Goal: Task Accomplishment & Management: Manage account settings

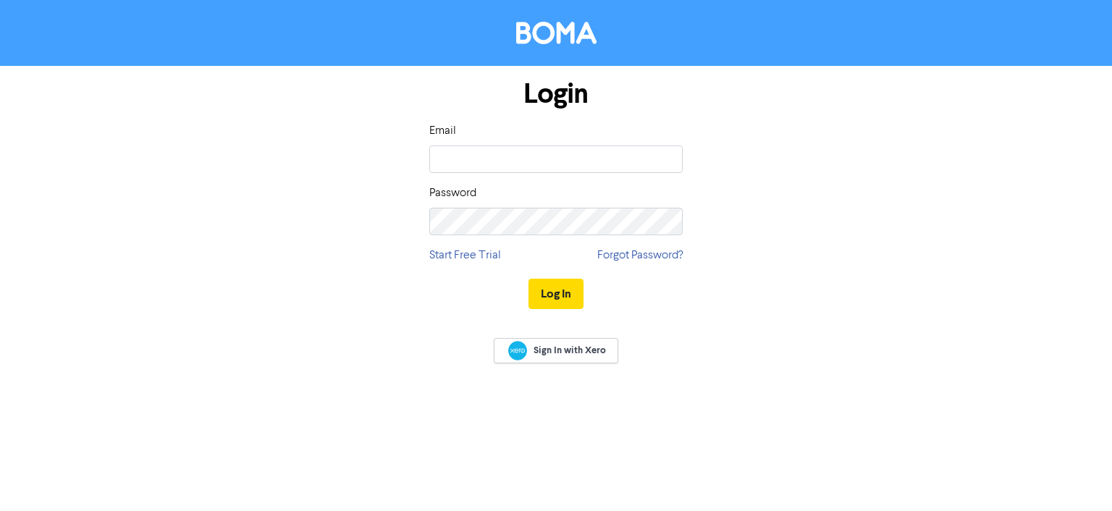
click at [0, 510] on com-1password-button at bounding box center [0, 511] width 0 height 0
type input "[EMAIL_ADDRESS][DOMAIN_NAME]"
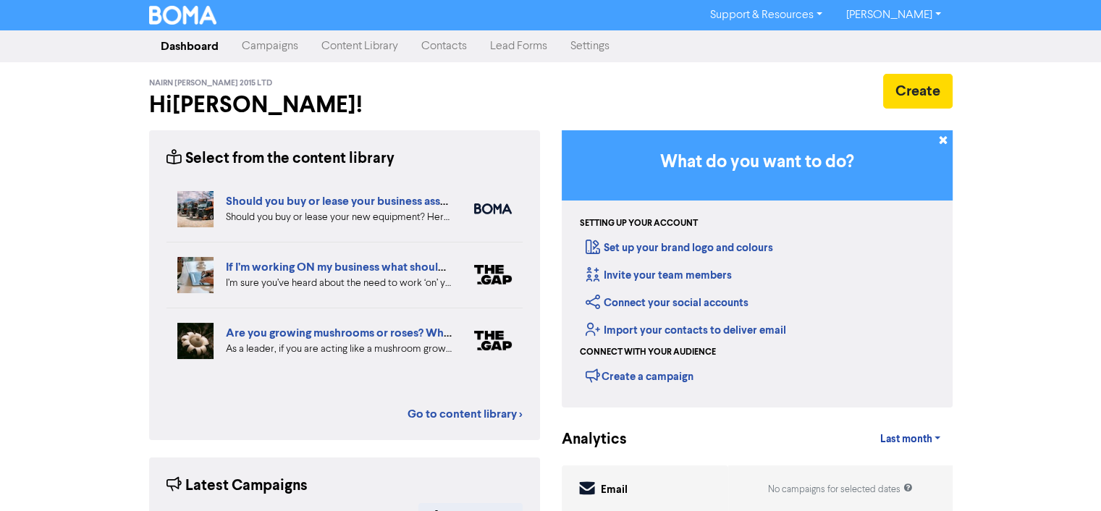
click at [453, 41] on link "Contacts" at bounding box center [444, 46] width 69 height 29
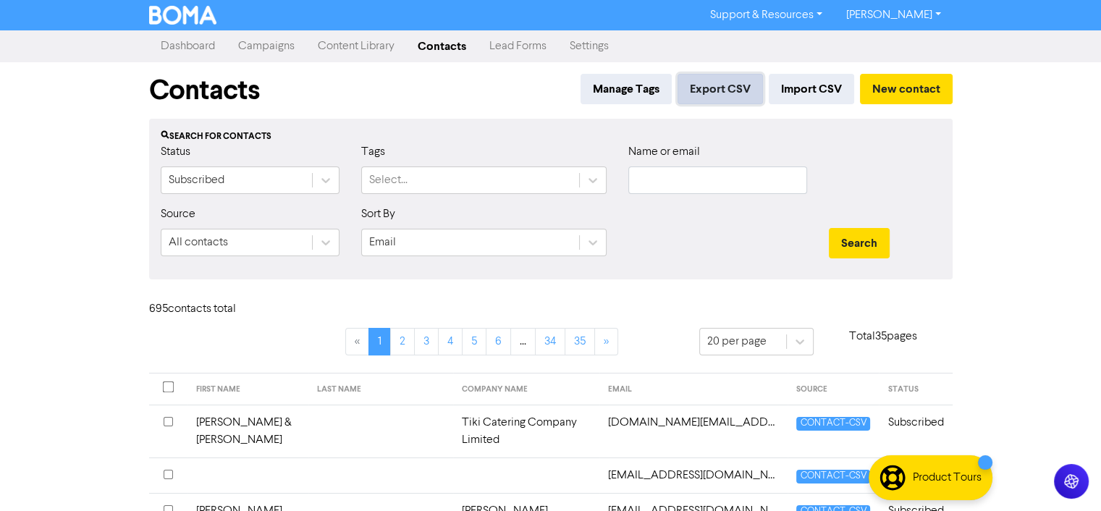
click at [725, 84] on button "Export CSV" at bounding box center [720, 89] width 85 height 30
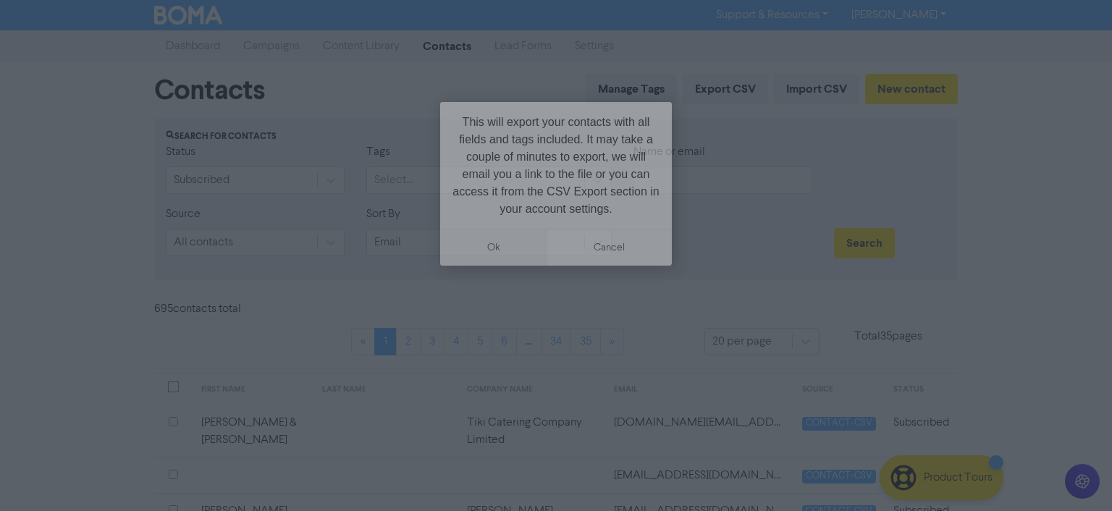
click at [503, 246] on button "ok" at bounding box center [493, 248] width 107 height 36
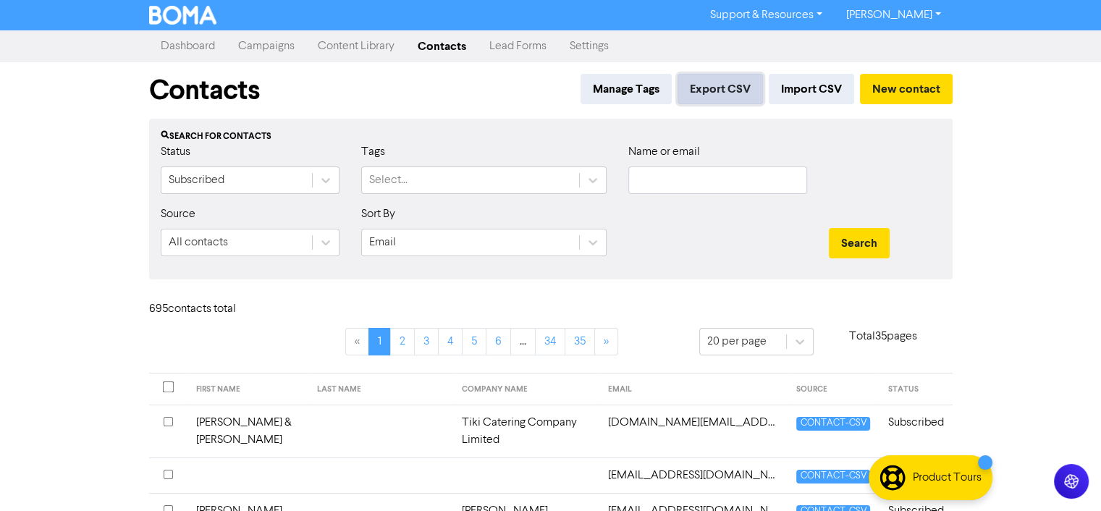
click at [722, 80] on button "Export CSV" at bounding box center [720, 89] width 85 height 30
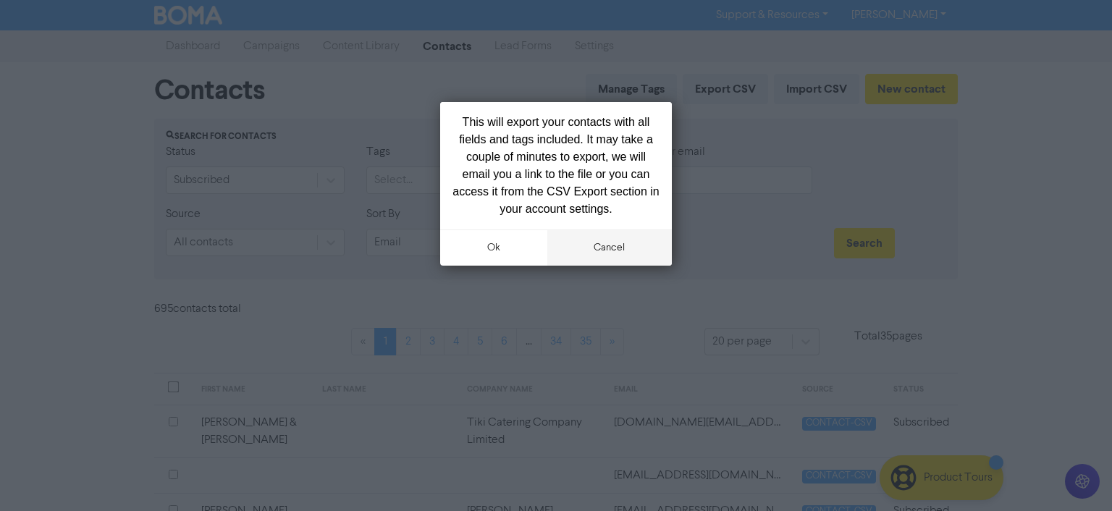
click at [614, 251] on button "cancel" at bounding box center [609, 248] width 125 height 36
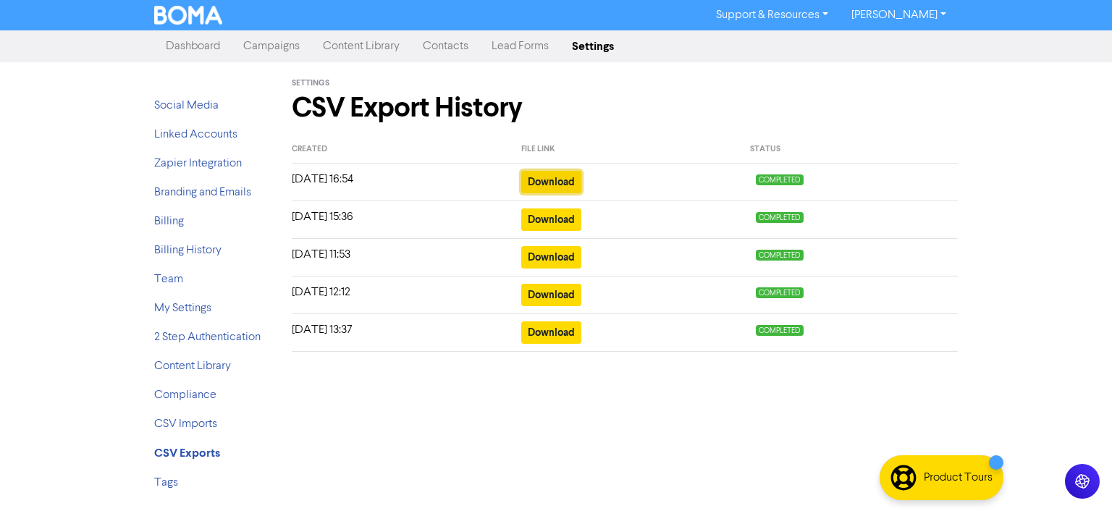
click at [557, 174] on button "Download" at bounding box center [551, 182] width 60 height 22
